Goal: Task Accomplishment & Management: Manage account settings

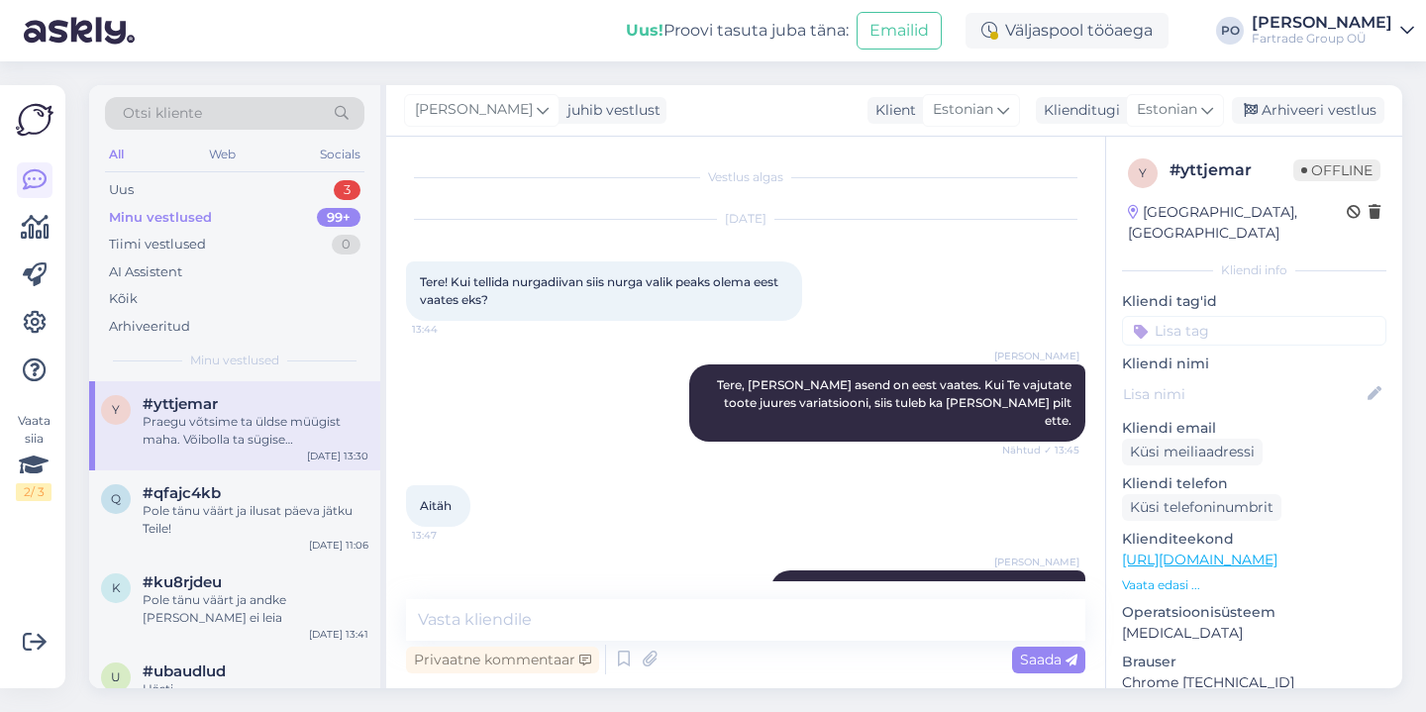
scroll to position [1379, 0]
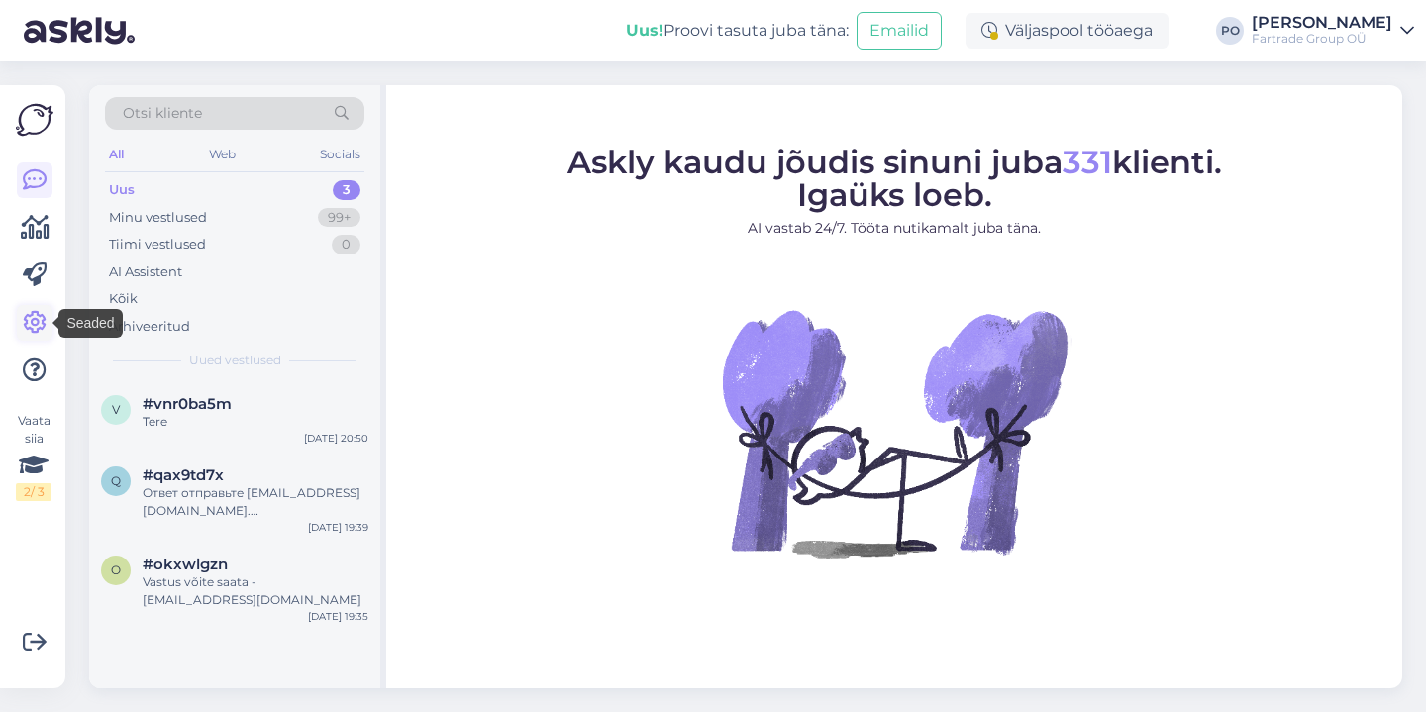
click at [36, 316] on icon at bounding box center [35, 323] width 24 height 24
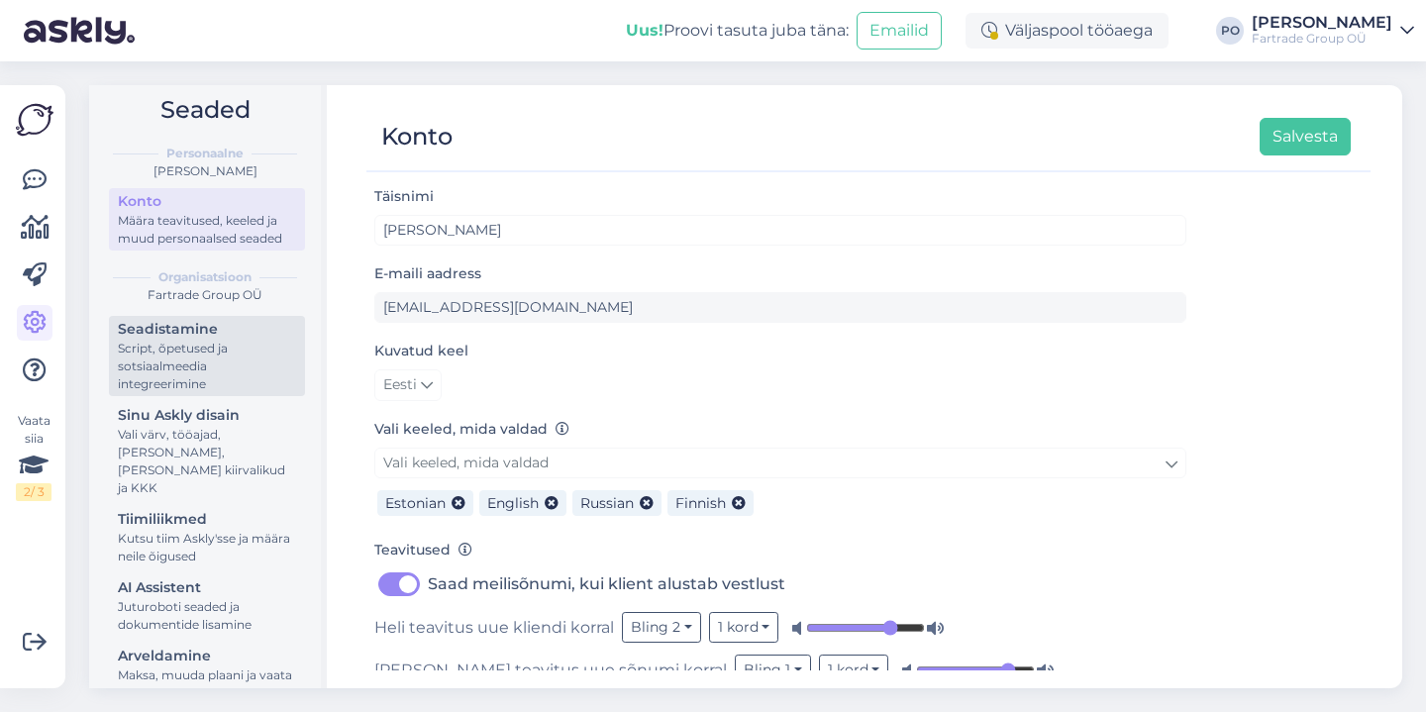
scroll to position [17, 0]
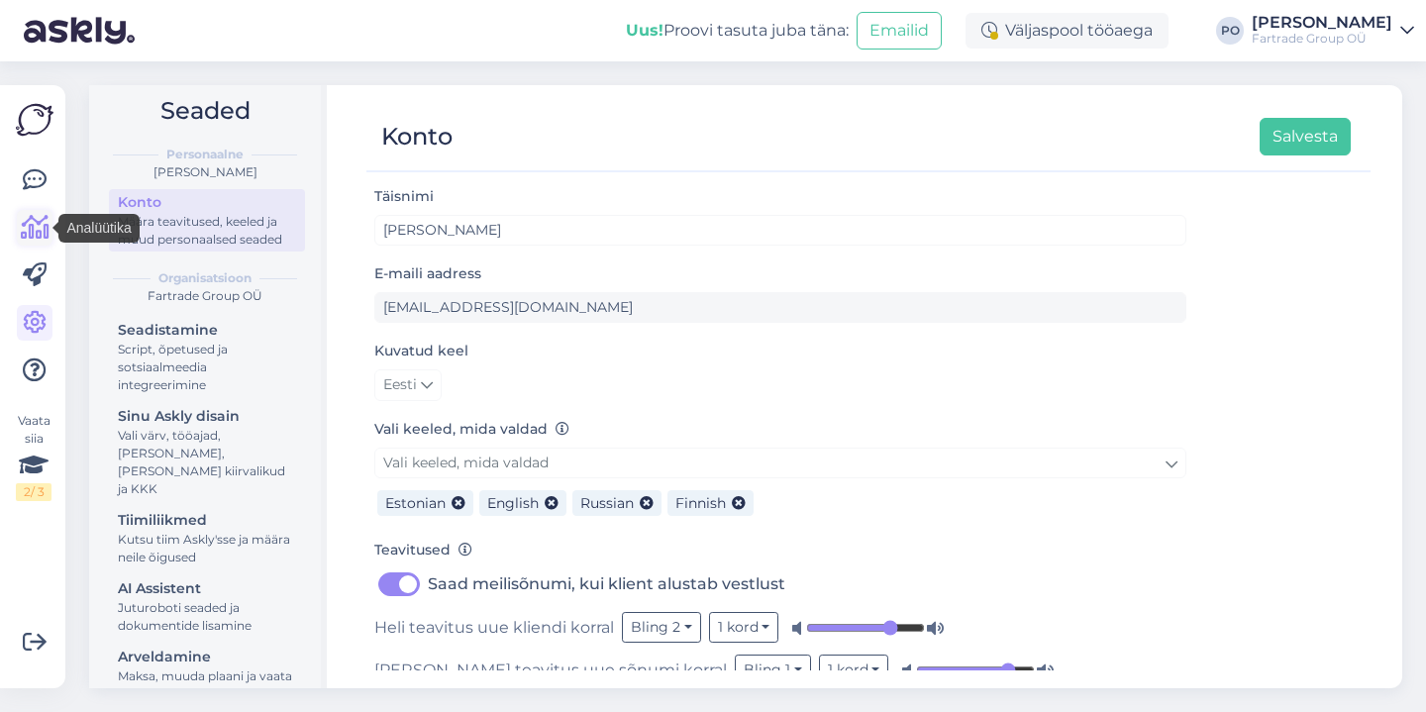
click at [43, 212] on link at bounding box center [35, 228] width 36 height 36
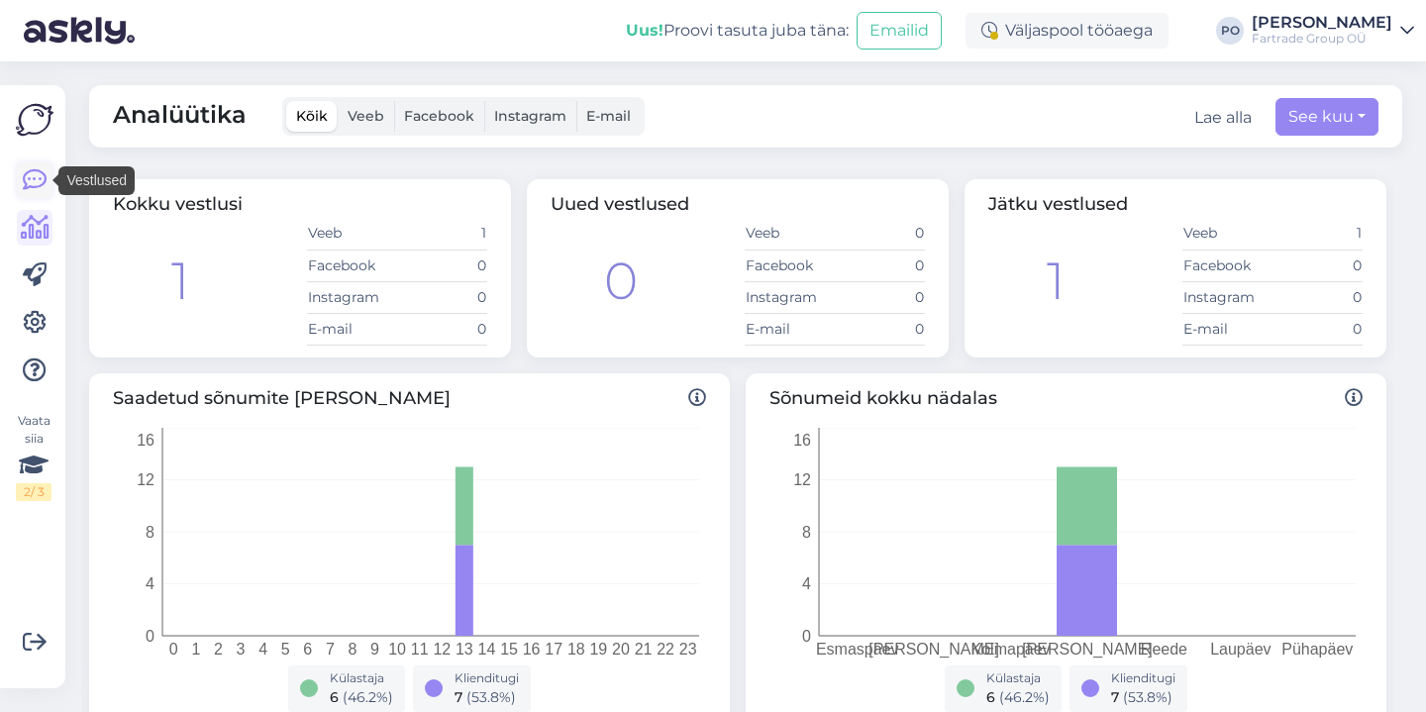
click at [36, 179] on icon at bounding box center [35, 180] width 24 height 24
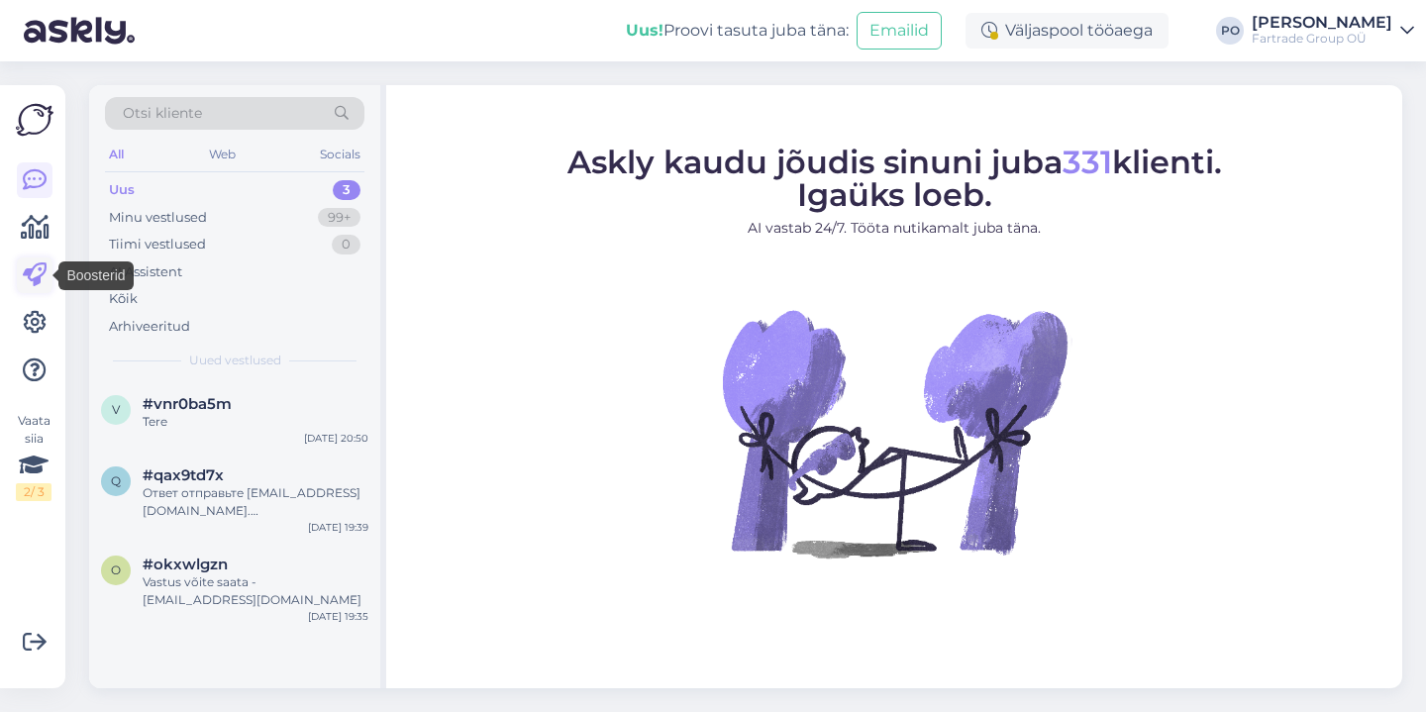
click at [35, 274] on icon at bounding box center [35, 275] width 24 height 24
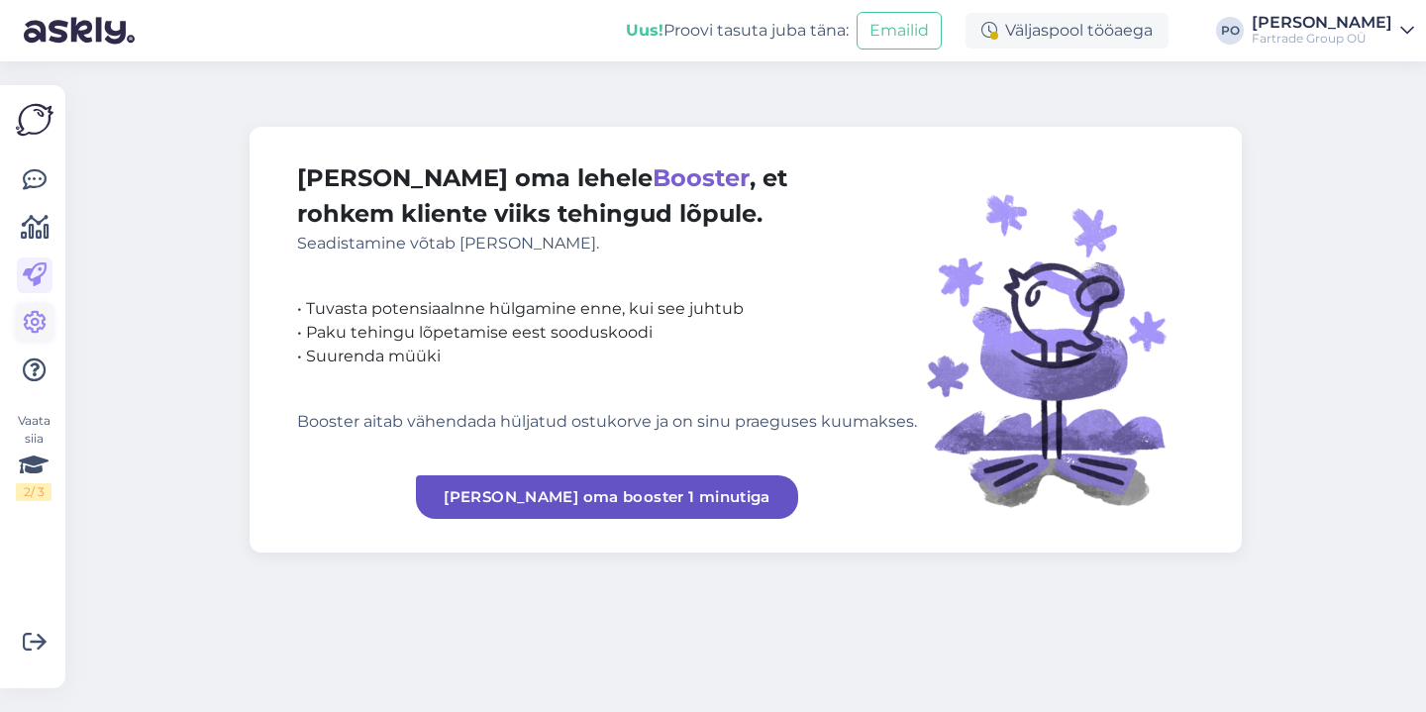
click at [40, 331] on icon at bounding box center [35, 323] width 24 height 24
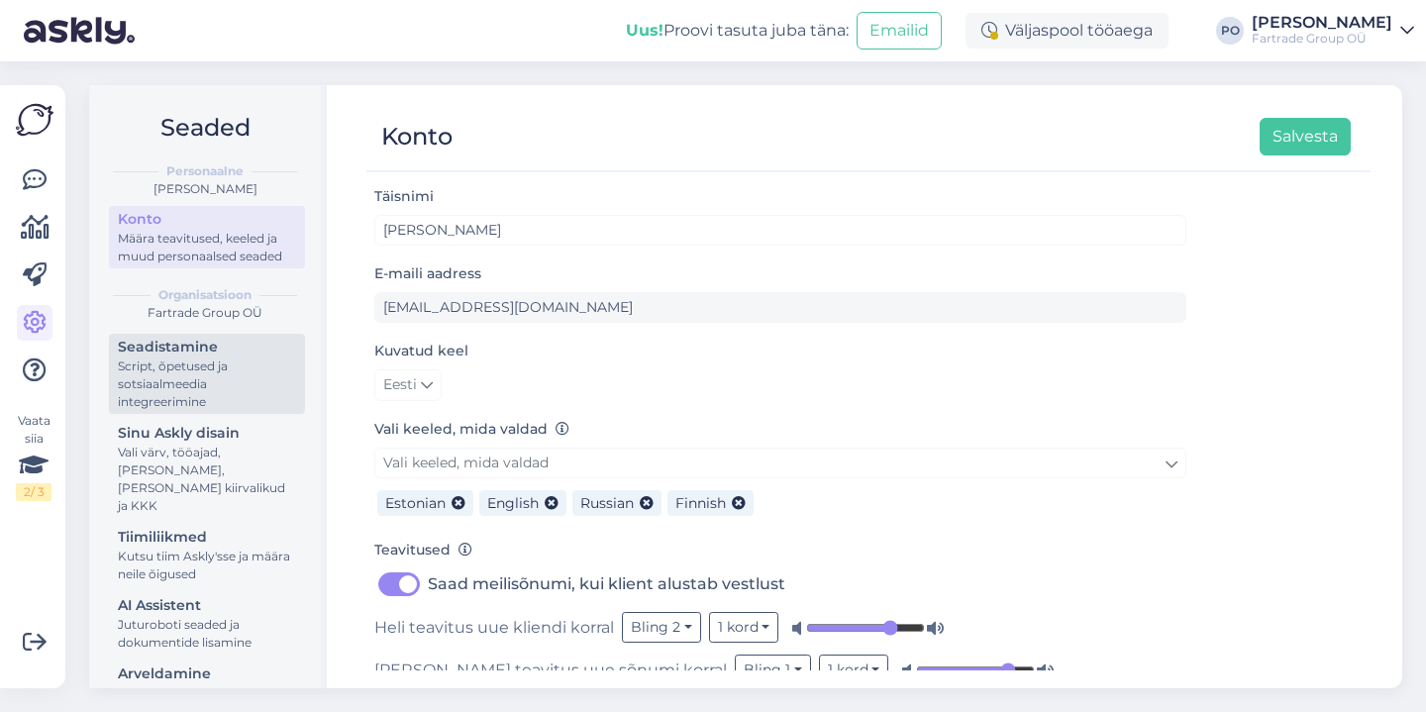
click at [222, 357] on div "Seadistamine" at bounding box center [207, 347] width 178 height 21
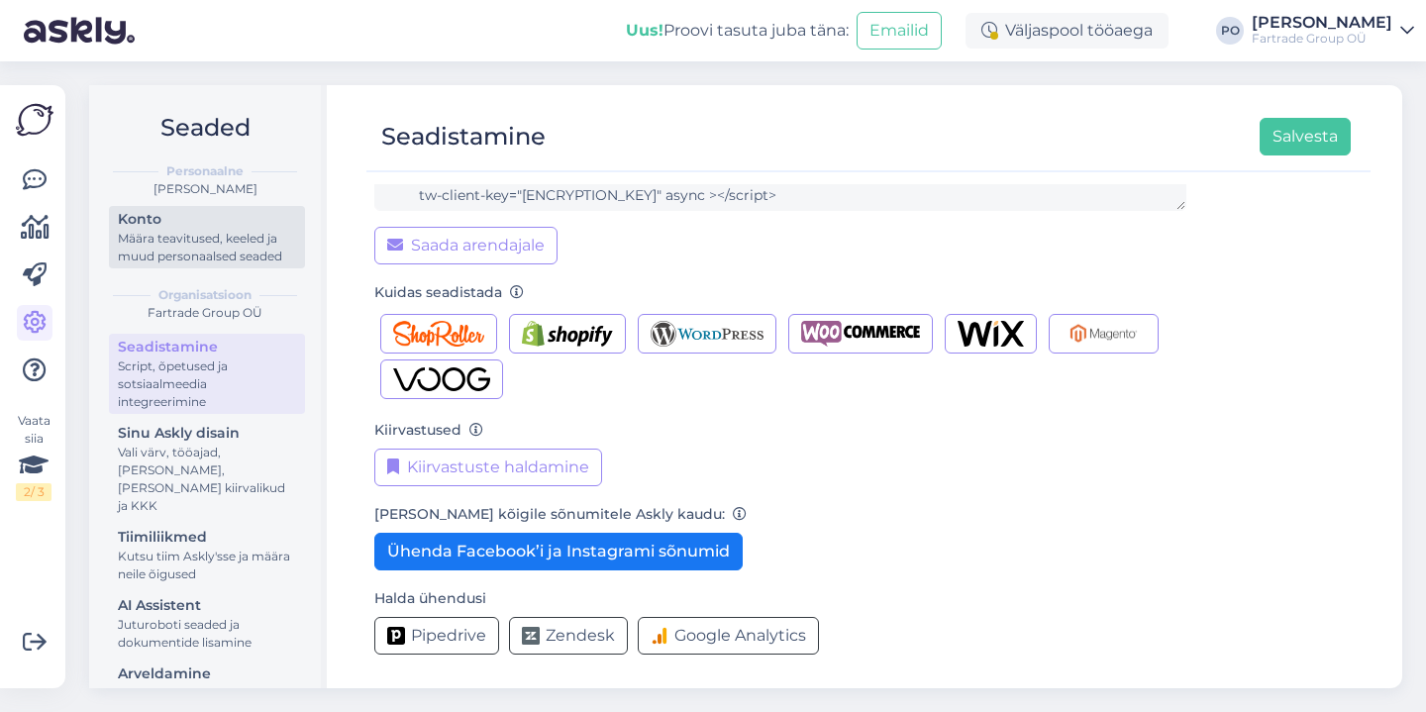
click at [220, 255] on div "Määra teavitused, keeled ja muud personaalsed seaded" at bounding box center [207, 248] width 178 height 36
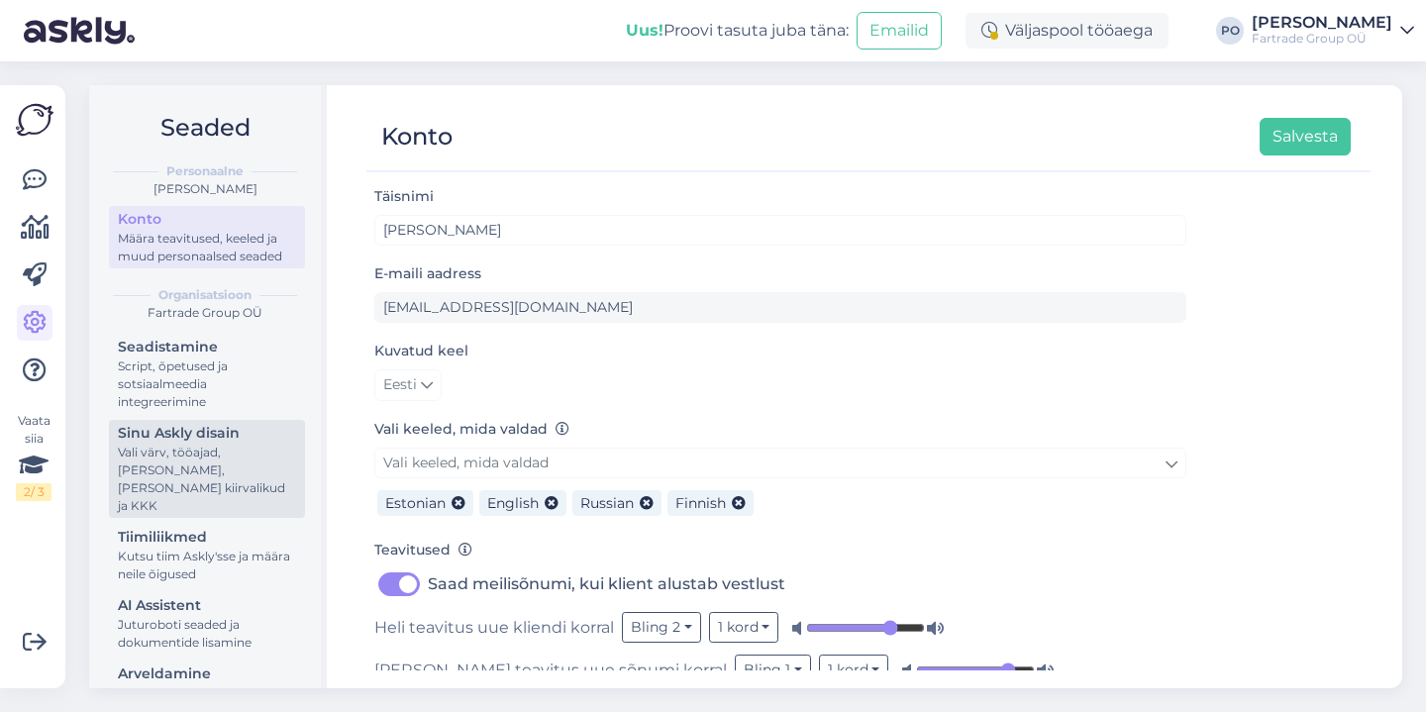
click at [188, 471] on div "Vali värv, tööajad, [PERSON_NAME], [PERSON_NAME] kiirvalikud ja KKK" at bounding box center [207, 479] width 178 height 71
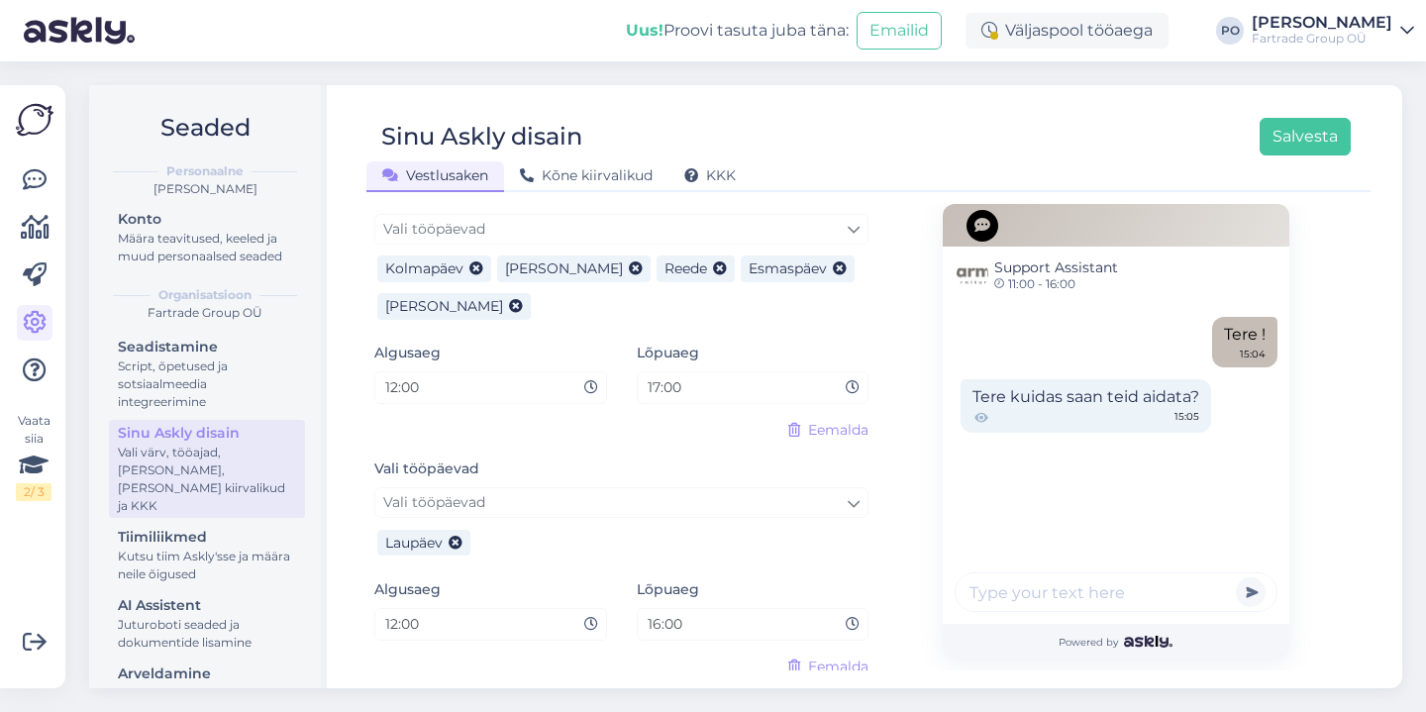
scroll to position [1245, 0]
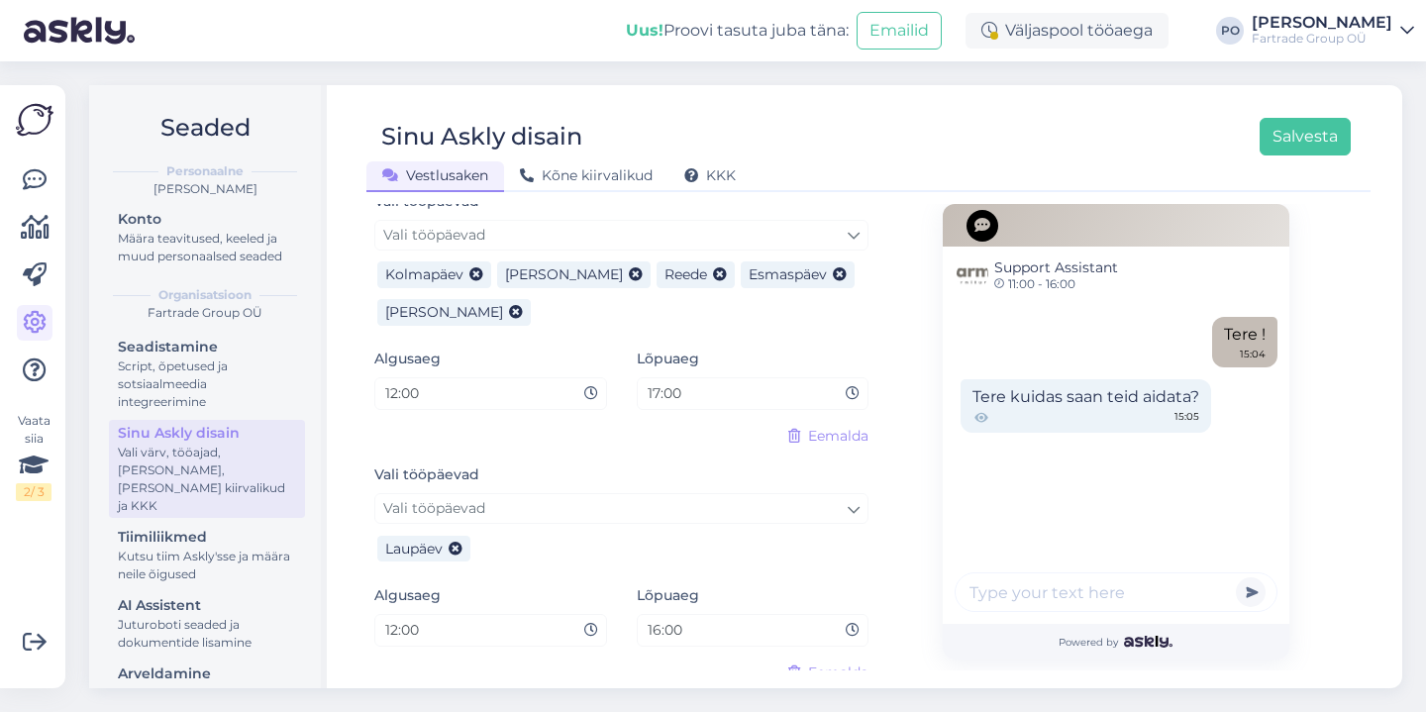
drag, startPoint x: 457, startPoint y: 395, endPoint x: 367, endPoint y: 400, distance: 89.3
click at [363, 393] on div "Sinu Askly disain Salvesta Vestlusaken Kõne kiirvalikud KKK Vali disain oma leh…" at bounding box center [868, 386] width 1067 height 603
type input "09:00"
click at [611, 473] on div "Vali tööpäevad [PERSON_NAME] tööpäevad [PERSON_NAME]" at bounding box center [621, 514] width 494 height 105
click at [1324, 135] on button "Salvesta" at bounding box center [1305, 137] width 91 height 38
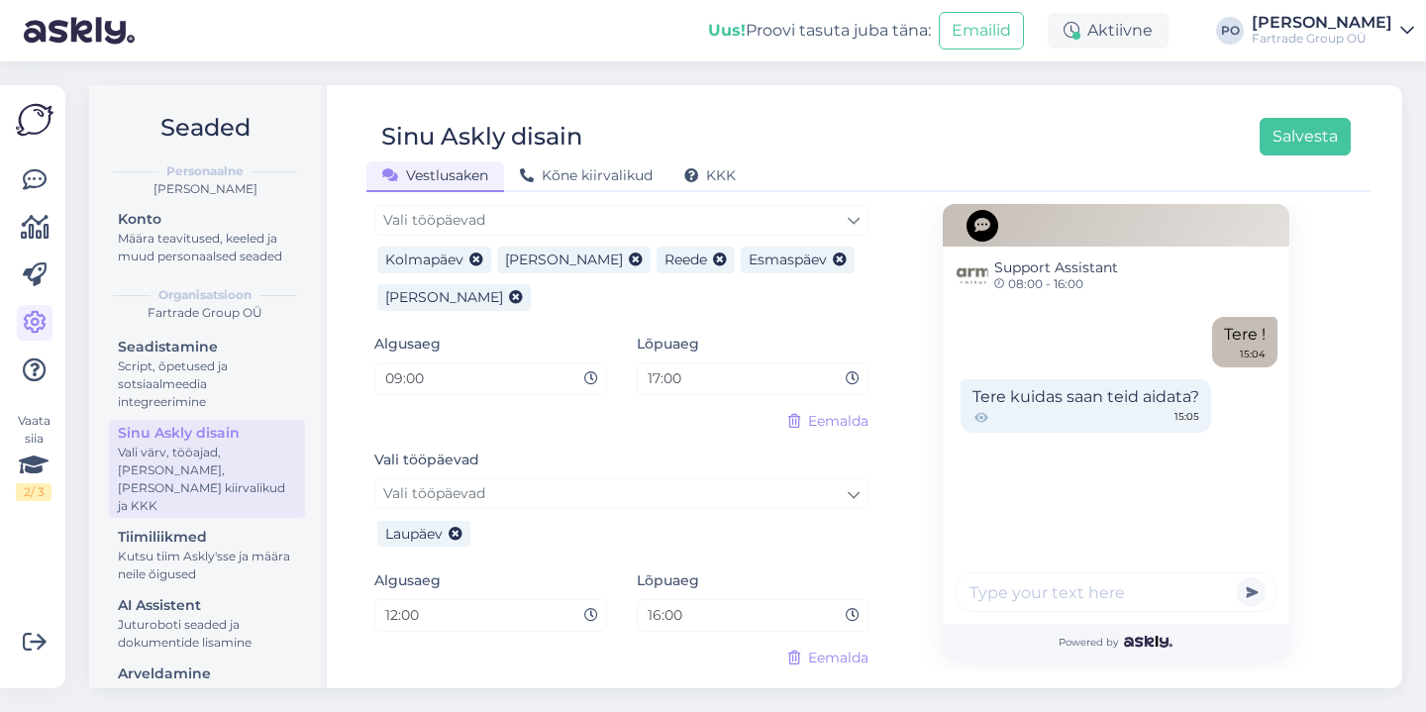
scroll to position [1297, 0]
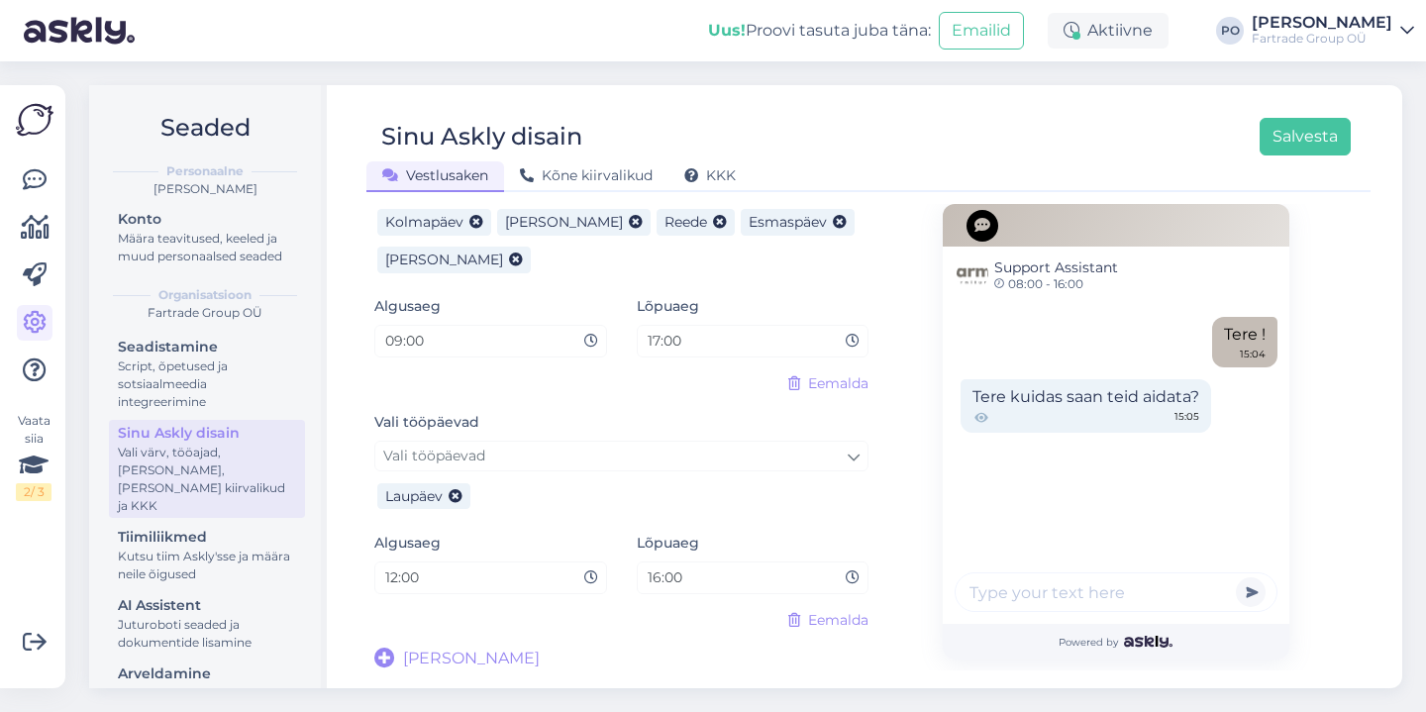
drag, startPoint x: 400, startPoint y: 344, endPoint x: 400, endPoint y: 312, distance: 31.7
click at [400, 342] on input "09:00" at bounding box center [483, 341] width 201 height 23
type input "10:00"
click at [1291, 152] on button "Salvesta" at bounding box center [1305, 137] width 91 height 38
